Goal: Navigation & Orientation: Find specific page/section

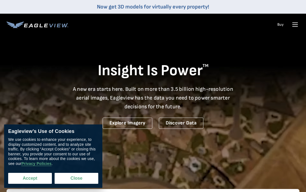
click at [32, 178] on button "Accept" at bounding box center [30, 178] width 44 height 11
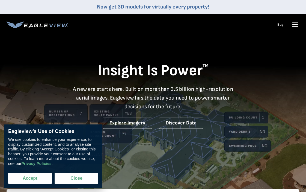
checkbox input "true"
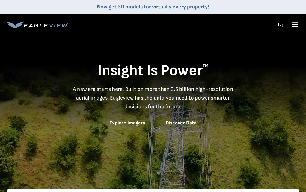
click at [294, 25] on icon at bounding box center [295, 24] width 9 height 9
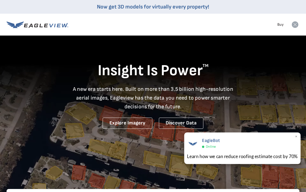
click at [296, 135] on span "×" at bounding box center [296, 137] width 3 height 6
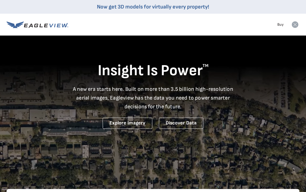
click at [297, 26] on rect at bounding box center [295, 24] width 9 height 9
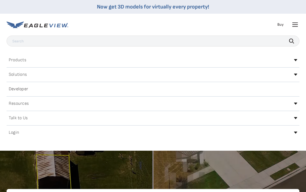
click at [14, 133] on h2 "Login" at bounding box center [14, 132] width 10 height 4
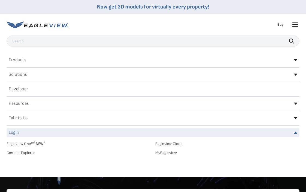
click at [17, 133] on h2 "Login" at bounding box center [14, 132] width 10 height 4
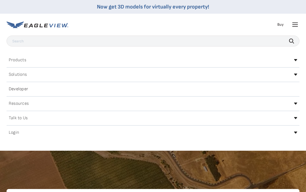
click at [17, 134] on h2 "Login" at bounding box center [14, 132] width 10 height 4
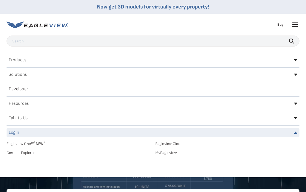
click at [16, 145] on link "Eagleview One™ * NEW *" at bounding box center [79, 143] width 145 height 6
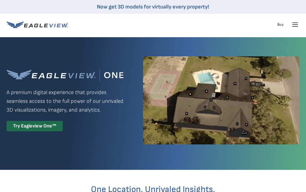
click at [302, 25] on nav "Now get 3D models for virtually every property! Products Solutions Developer Re…" at bounding box center [153, 18] width 306 height 36
click at [297, 24] on icon at bounding box center [295, 24] width 9 height 9
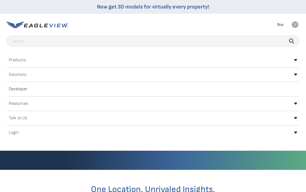
click at [11, 134] on h2 "Login" at bounding box center [14, 132] width 10 height 4
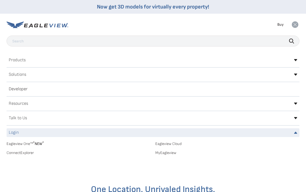
click at [24, 116] on h2 "Talk to Us" at bounding box center [18, 118] width 18 height 4
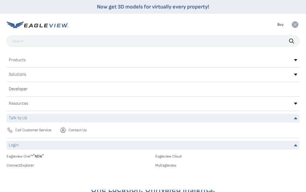
click at [31, 133] on div "Call Customer Service Contact Us" at bounding box center [153, 132] width 293 height 11
click at [31, 132] on span "Call Customer Service" at bounding box center [33, 130] width 36 height 5
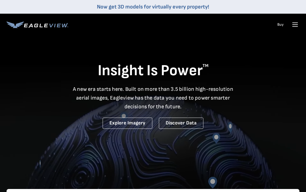
click at [296, 27] on icon at bounding box center [295, 24] width 9 height 9
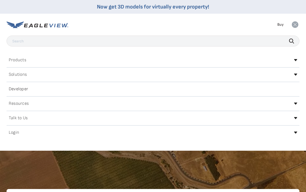
click at [49, 129] on div "Login" at bounding box center [153, 132] width 293 height 9
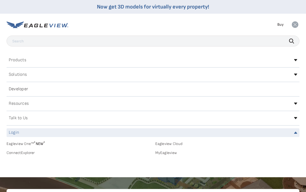
click at [17, 139] on div "Login Eagleview One™ * NEW * Eagleview Cloud ConnectExplorer MyEagleview" at bounding box center [153, 147] width 293 height 38
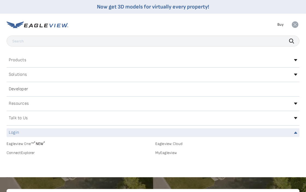
click at [43, 143] on span "* NEW *" at bounding box center [39, 143] width 11 height 5
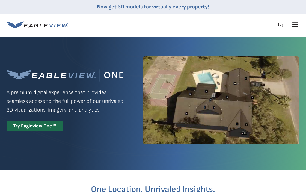
click at [291, 28] on icon at bounding box center [295, 24] width 9 height 9
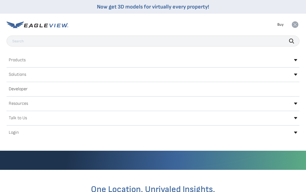
click at [73, 132] on div "Login" at bounding box center [153, 132] width 293 height 9
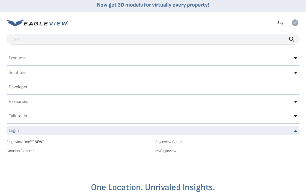
scroll to position [10, 0]
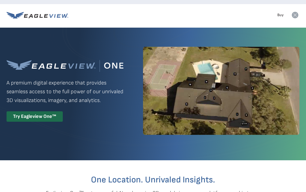
click at [295, 17] on icon at bounding box center [295, 15] width 7 height 7
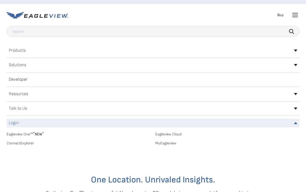
click at [120, 120] on div "Login" at bounding box center [153, 123] width 293 height 9
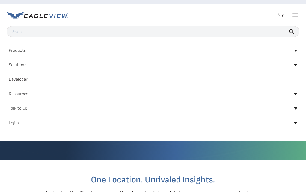
click at [15, 124] on h2 "Login" at bounding box center [14, 123] width 10 height 4
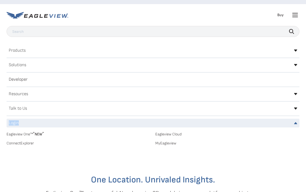
click at [15, 124] on h2 "Login" at bounding box center [14, 123] width 10 height 4
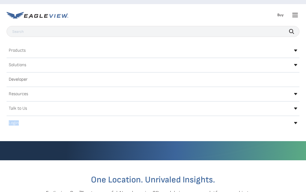
click at [15, 124] on h2 "Login" at bounding box center [14, 123] width 10 height 4
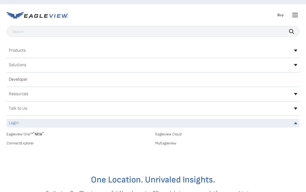
click at [39, 134] on span "* NEW *" at bounding box center [38, 134] width 11 height 5
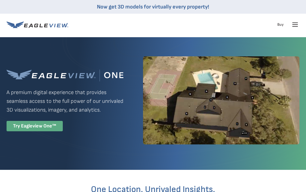
click at [39, 128] on div "Try Eagleview One™" at bounding box center [35, 126] width 56 height 11
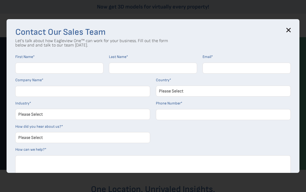
click at [286, 33] on h3 "Contact Our Sales Team" at bounding box center [153, 32] width 276 height 9
click at [288, 28] on icon at bounding box center [289, 30] width 4 height 4
